Goal: Browse casually

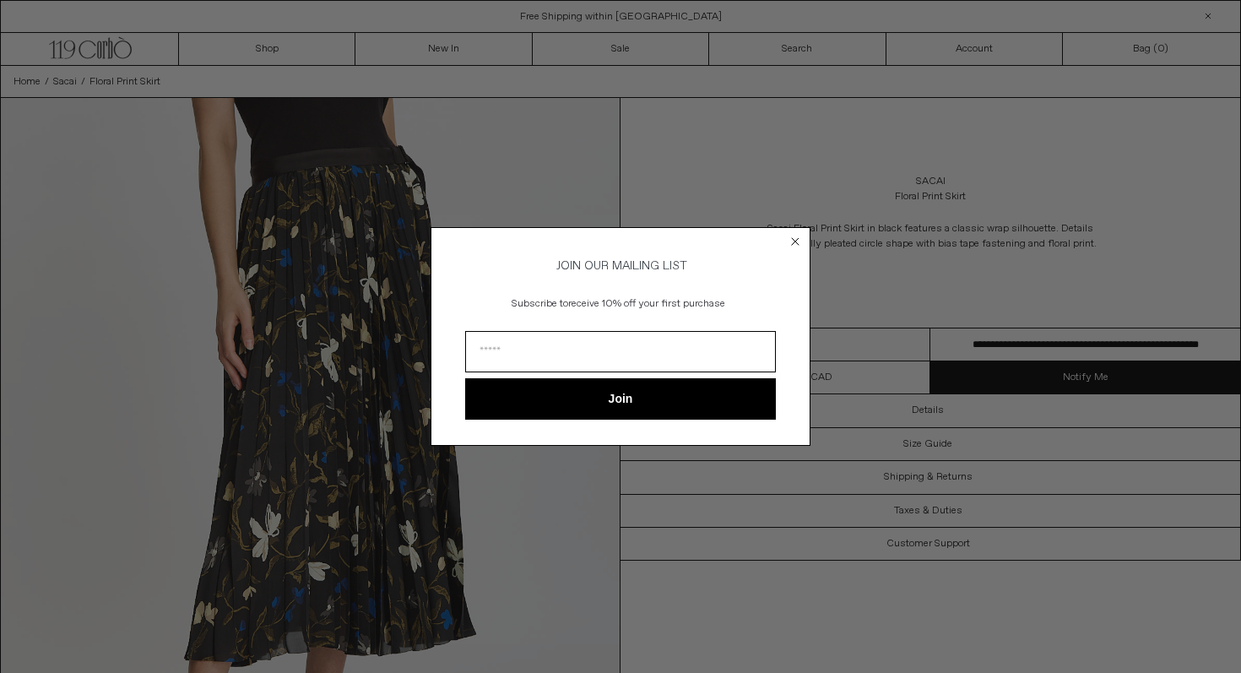
click at [788, 233] on icon "Close dialog" at bounding box center [795, 241] width 17 height 17
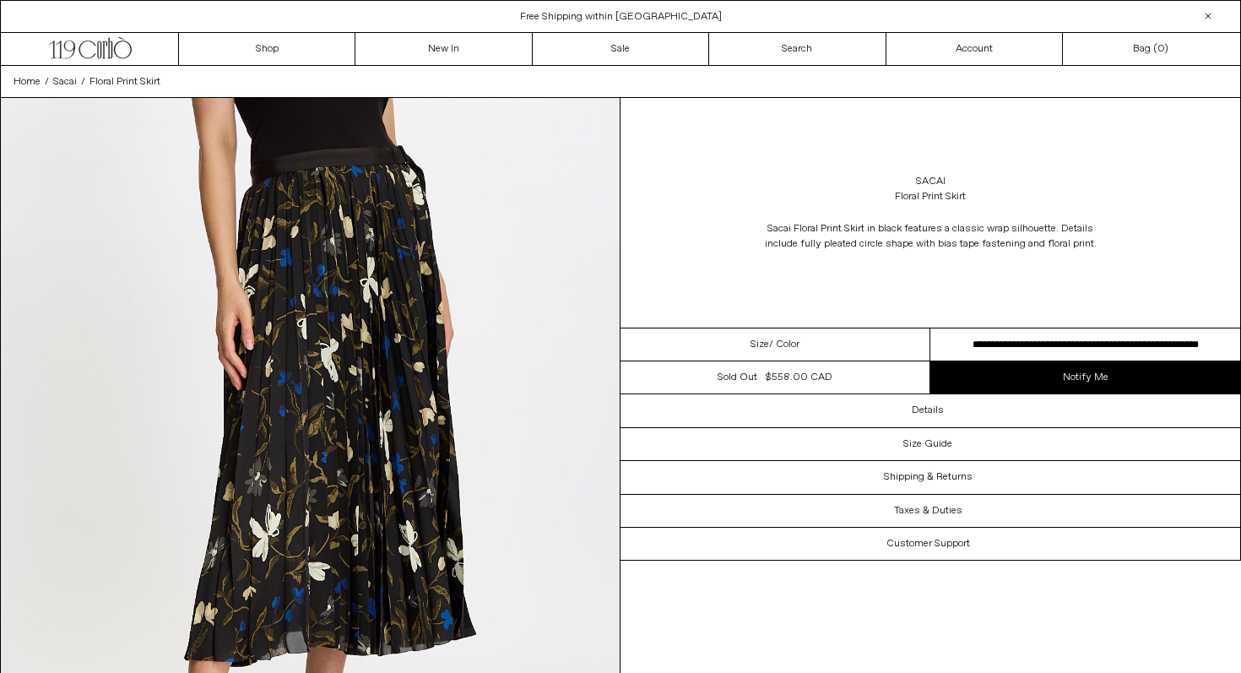
click at [792, 236] on div "Close dialog JOIN OUR MAILING LIST Subscribe to receive 10% off your first purc…" at bounding box center [621, 362] width 380 height 252
click at [922, 184] on link "Sacai" at bounding box center [931, 181] width 30 height 15
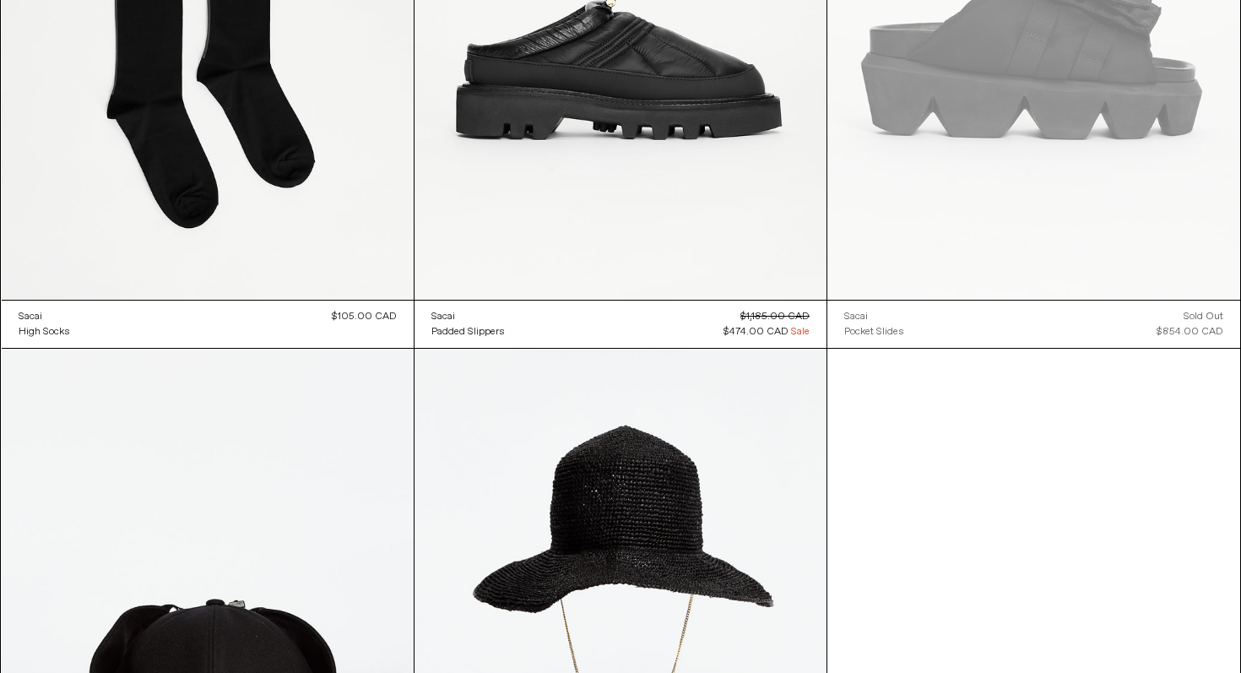
scroll to position [8680, 0]
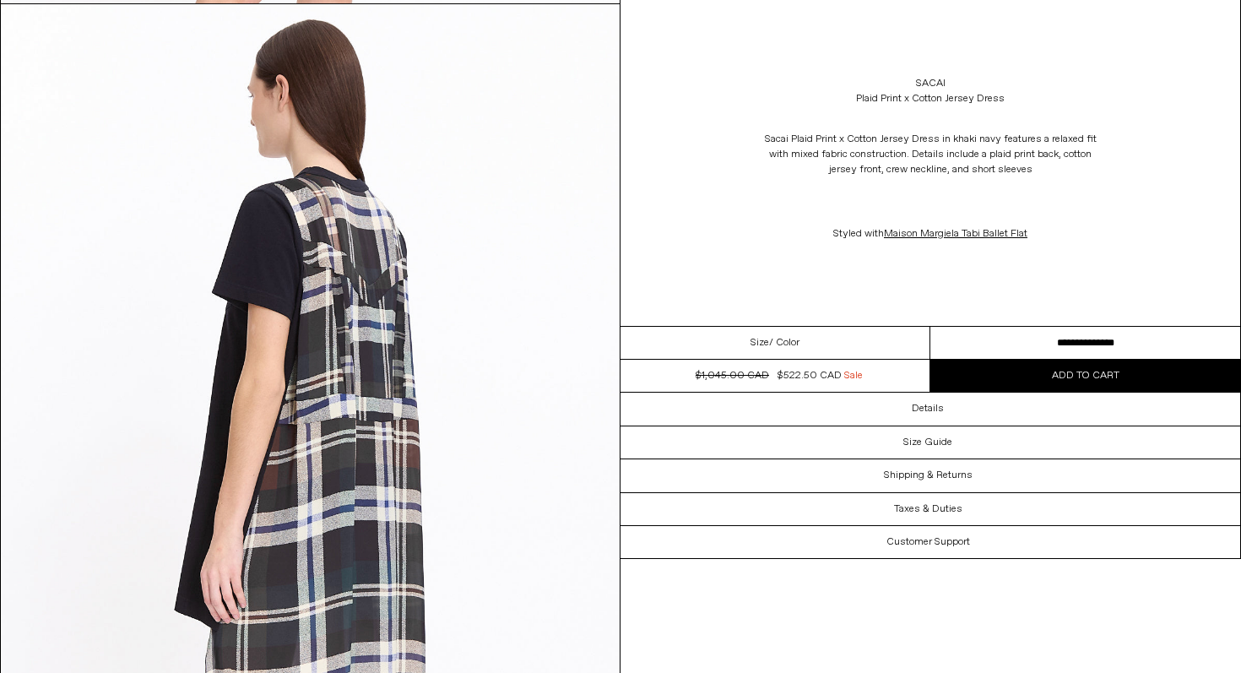
scroll to position [2416, 0]
